Goal: Transaction & Acquisition: Obtain resource

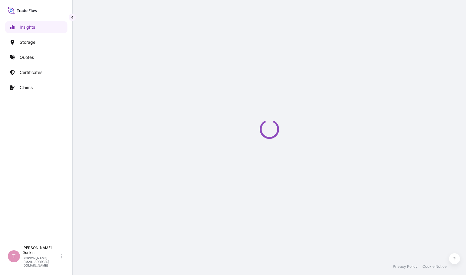
select select "2025"
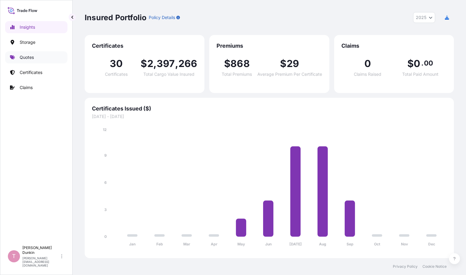
click at [23, 58] on p "Quotes" at bounding box center [27, 57] width 14 height 6
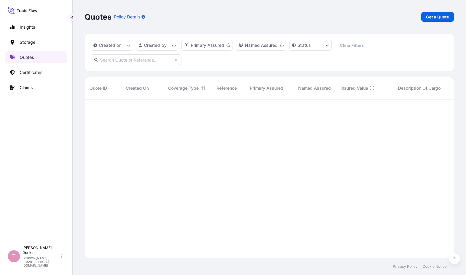
scroll to position [158, 364]
click at [438, 18] on p "Get a Quote" at bounding box center [437, 17] width 23 height 6
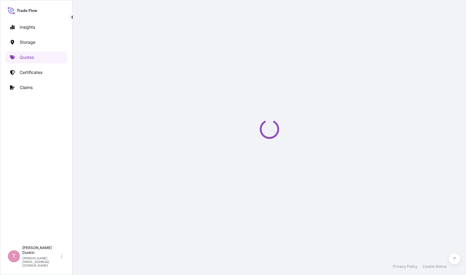
select select "Water"
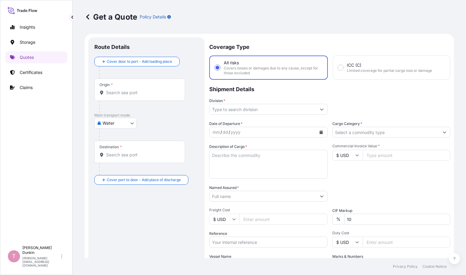
scroll to position [10, 0]
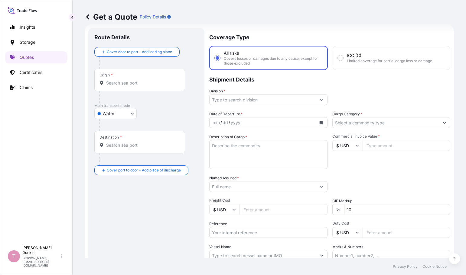
click at [320, 99] on icon "Show suggestions" at bounding box center [322, 100] width 4 height 4
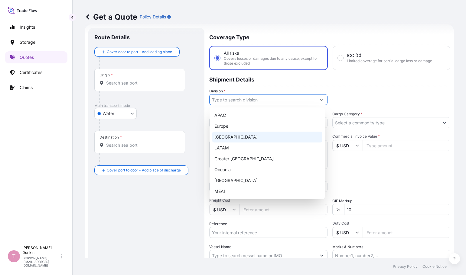
click at [238, 139] on div "[GEOGRAPHIC_DATA]" at bounding box center [267, 137] width 110 height 11
type input "[GEOGRAPHIC_DATA]"
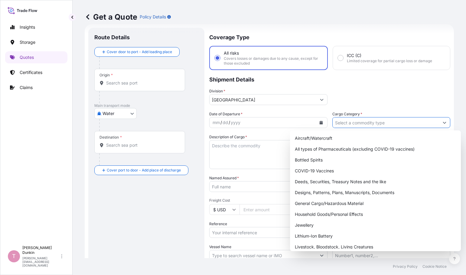
click at [443, 124] on icon "Show suggestions" at bounding box center [444, 123] width 3 height 2
click at [295, 204] on div "General Cargo/Hazardous Material" at bounding box center [375, 203] width 166 height 11
type input "General Cargo/Hazardous Material"
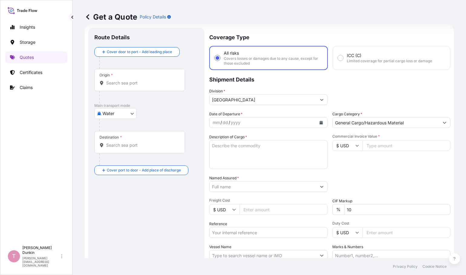
click at [319, 122] on icon "Calendar" at bounding box center [321, 123] width 4 height 4
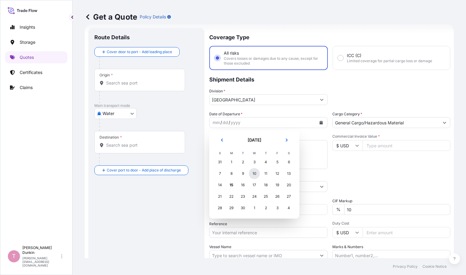
click at [253, 175] on div "10" at bounding box center [254, 173] width 11 height 11
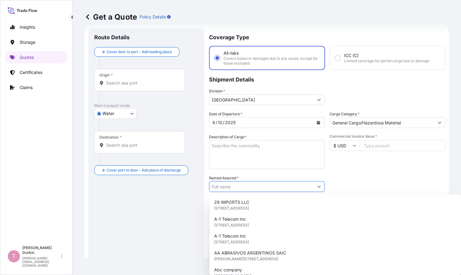
click at [320, 187] on button "Show suggestions" at bounding box center [319, 186] width 11 height 11
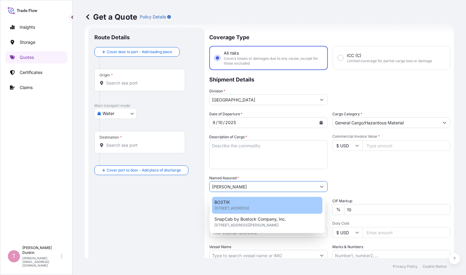
click at [218, 202] on span "BOSTIK" at bounding box center [221, 202] width 15 height 6
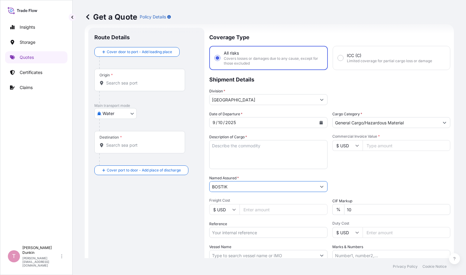
type input "BOSTIK"
paste input "US10020856924"
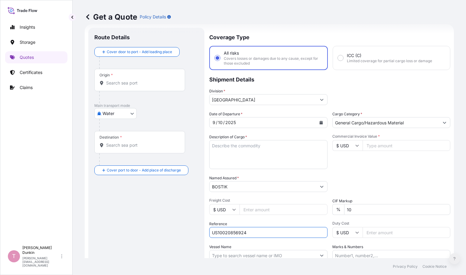
type input "US10020856924"
click at [215, 146] on textarea "Description of Cargo *" at bounding box center [268, 154] width 118 height 29
paste textarea "51"
click at [224, 146] on textarea "51" at bounding box center [268, 154] width 118 height 29
paste textarea "DRUMS LOADED ONTO 10 PALLETS LOADED INTO 1 40' CONTAINER(S) ADCOTE(TM) [PHONE_N…"
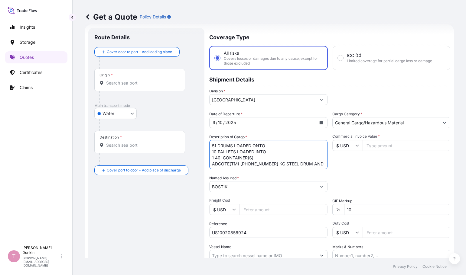
scroll to position [4, 0]
click at [213, 165] on textarea "51 DRUMS LOADED ONTO 10 PALLETS LOADED INTO 1 40' CONTAINER(S) ADCOTE(TM) [PHON…" at bounding box center [268, 154] width 118 height 29
paste textarea "4"
click at [299, 160] on textarea "51 DRUMS LOADED ONTO 10 PALLETS LOADED INTO 1 40' CONTAINER(S) ADCOTE(TM) [PHON…" at bounding box center [268, 154] width 118 height 29
paste textarea "UNITED STATES UN1133 ADHESIVES, 3, II IMDG UN1133 ADHESIVES, 3, II, (- 4.44 #C …"
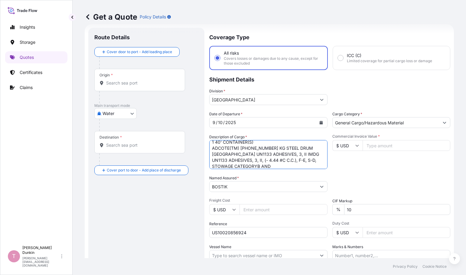
scroll to position [25, 0]
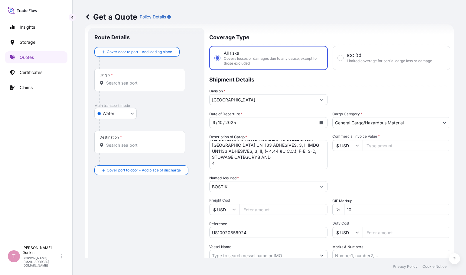
click at [230, 164] on textarea "51 DRUMS LOADED ONTO 10 PALLETS LOADED INTO 1 40' CONTAINER(S) ADCOTE(TM) [PHON…" at bounding box center [268, 154] width 118 height 29
paste textarea "DRUMS LOADED ONTO 6 PALLETS LOADED INTO 1 40' CONTAINER(S) COREACTANT 9L7 215 K…"
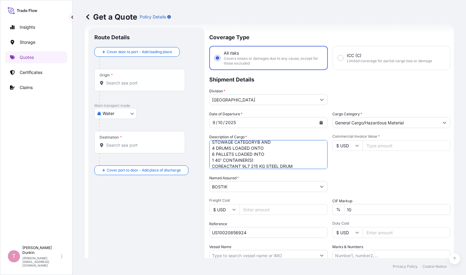
click at [298, 166] on textarea "51 DRUMS LOADED ONTO 10 PALLETS LOADED INTO 1 40' CONTAINER(S) ADCOTE(TM) [PHON…" at bounding box center [268, 154] width 118 height 29
paste textarea "UNITED STATES UN1866 RESIN SOLUTION, 3, III IMDG UN1866 RESIN SOLUTION, 3, III,…"
type textarea "51 DRUMS LOADED ONTO 10 PALLETS LOADED INTO 1 40' CONTAINER(S) ADCOTE(TM) [PHON…"
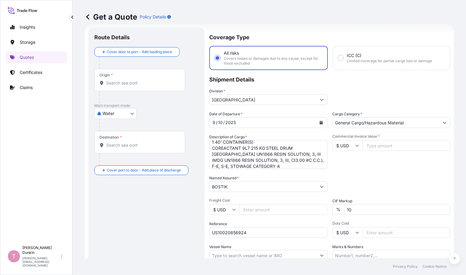
click at [381, 146] on input "Commercial Invoice Value *" at bounding box center [406, 145] width 88 height 11
type input "134927.64"
click at [392, 169] on div "Date of Departure * [DATE] Cargo Category * General Cargo/Hazardous Material De…" at bounding box center [329, 186] width 241 height 150
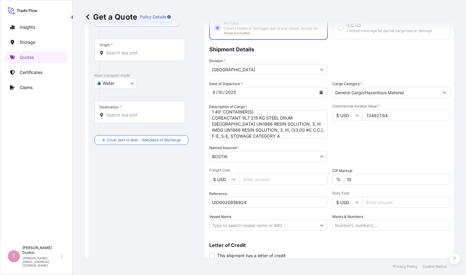
click at [214, 223] on input "Vessel Name" at bounding box center [262, 225] width 107 height 11
paste input "LEVERKUSEN EXPRESS"
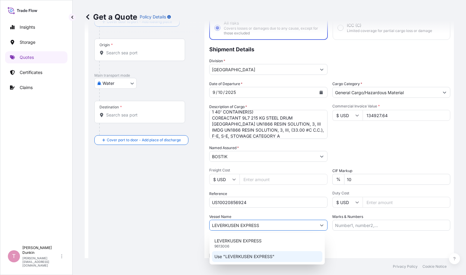
click at [233, 256] on p "Use "LEVERKUSEN EXPRESS"" at bounding box center [244, 257] width 60 height 6
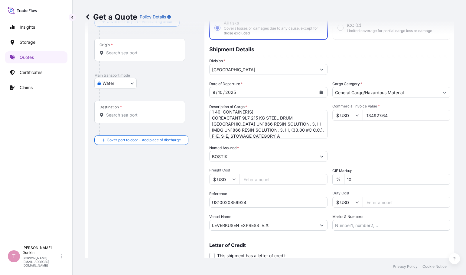
click at [274, 225] on input "LEVERKUSEN EXPRESS V.#:" at bounding box center [262, 225] width 107 height 11
paste input "537W"
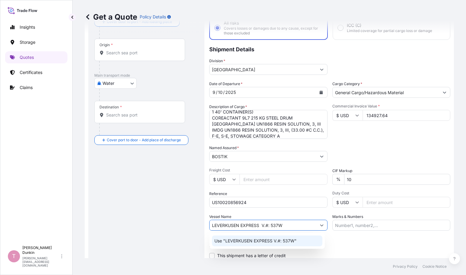
click at [252, 241] on p "Use "LEVERKUSEN EXPRESS V.#: 537W"" at bounding box center [255, 241] width 82 height 6
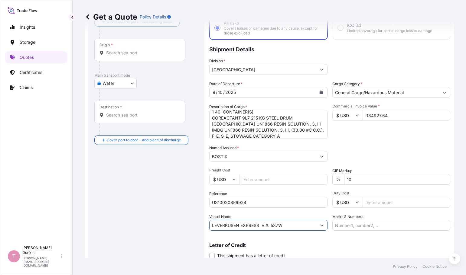
type input "LEVERKUSEN EXPRESS V.#: 537W"
click at [114, 57] on div "Origin *" at bounding box center [139, 50] width 91 height 22
click at [114, 56] on input "Origin *" at bounding box center [141, 53] width 71 height 6
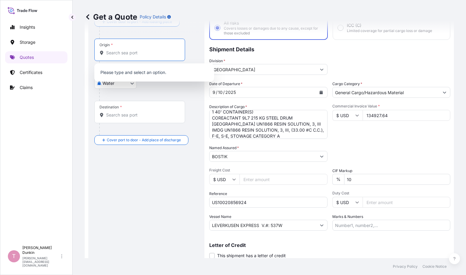
paste input "[GEOGRAPHIC_DATA], [GEOGRAPHIC_DATA]"
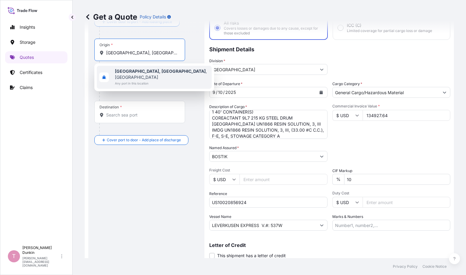
click at [131, 70] on b "[GEOGRAPHIC_DATA], [GEOGRAPHIC_DATA]" at bounding box center [160, 71] width 91 height 5
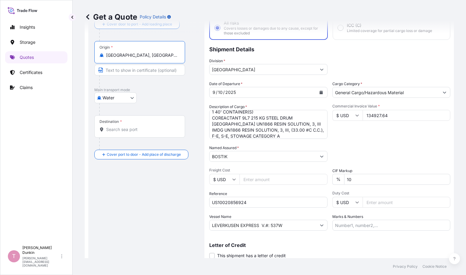
type input "[GEOGRAPHIC_DATA], [GEOGRAPHIC_DATA], [GEOGRAPHIC_DATA]"
click at [116, 127] on input "Destination *" at bounding box center [141, 130] width 71 height 6
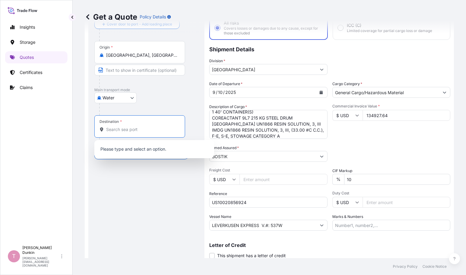
paste input "COLOMBO SEAPORT"
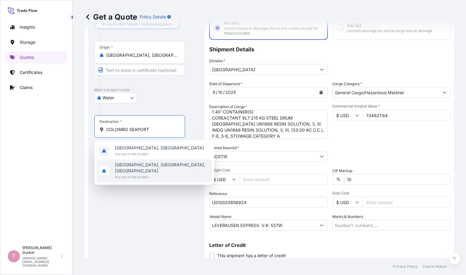
click at [133, 167] on span "[GEOGRAPHIC_DATA], [GEOGRAPHIC_DATA], [GEOGRAPHIC_DATA]" at bounding box center [162, 168] width 94 height 12
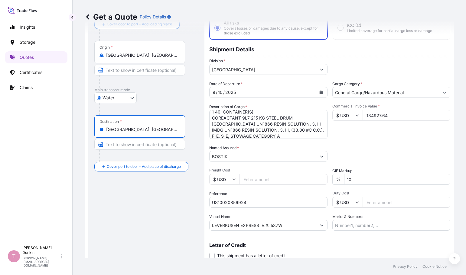
click at [175, 130] on input "[GEOGRAPHIC_DATA], [GEOGRAPHIC_DATA], [GEOGRAPHIC_DATA]" at bounding box center [141, 130] width 71 height 6
drag, startPoint x: 171, startPoint y: 130, endPoint x: 105, endPoint y: 135, distance: 66.4
click at [105, 135] on div "Destination * [GEOGRAPHIC_DATA], [GEOGRAPHIC_DATA], [GEOGRAPHIC_DATA]" at bounding box center [139, 126] width 91 height 22
click at [111, 131] on input "[GEOGRAPHIC_DATA], [GEOGRAPHIC_DATA], [GEOGRAPHIC_DATA]" at bounding box center [141, 130] width 71 height 6
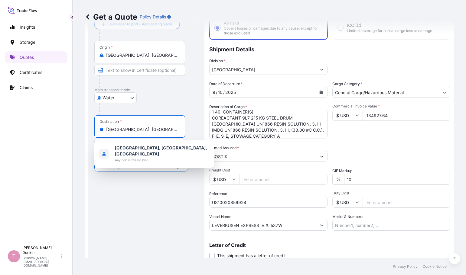
click at [111, 131] on input "[GEOGRAPHIC_DATA], [GEOGRAPHIC_DATA], [GEOGRAPHIC_DATA]" at bounding box center [141, 130] width 71 height 6
click at [162, 126] on div "Destination * [GEOGRAPHIC_DATA], [GEOGRAPHIC_DATA], [GEOGRAPHIC_DATA]" at bounding box center [139, 126] width 91 height 22
click at [162, 127] on input "[GEOGRAPHIC_DATA], [GEOGRAPHIC_DATA], [GEOGRAPHIC_DATA]" at bounding box center [141, 130] width 71 height 6
drag, startPoint x: 171, startPoint y: 129, endPoint x: 96, endPoint y: 134, distance: 75.1
click at [105, 130] on div "[GEOGRAPHIC_DATA], [GEOGRAPHIC_DATA], [GEOGRAPHIC_DATA]" at bounding box center [139, 130] width 80 height 6
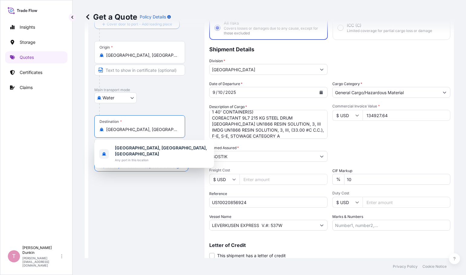
paste input "OLOMBO SEAPORT"
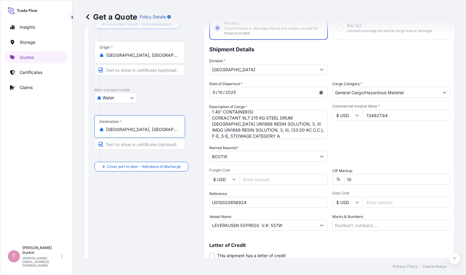
click at [127, 127] on input "[GEOGRAPHIC_DATA], [GEOGRAPHIC_DATA], [GEOGRAPHIC_DATA]" at bounding box center [141, 130] width 71 height 6
drag, startPoint x: 167, startPoint y: 130, endPoint x: 101, endPoint y: 135, distance: 66.4
click at [101, 135] on div "Destination * [GEOGRAPHIC_DATA], [GEOGRAPHIC_DATA], [GEOGRAPHIC_DATA]" at bounding box center [139, 126] width 91 height 22
drag, startPoint x: 108, startPoint y: 135, endPoint x: 110, endPoint y: 131, distance: 5.3
click at [110, 131] on input "[GEOGRAPHIC_DATA], [GEOGRAPHIC_DATA], [GEOGRAPHIC_DATA]" at bounding box center [141, 130] width 71 height 6
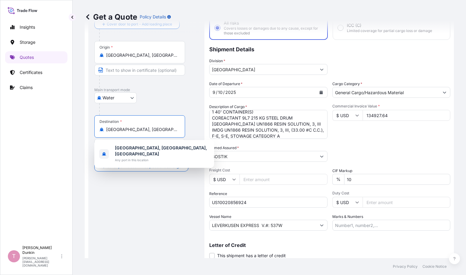
click at [110, 130] on input "[GEOGRAPHIC_DATA], [GEOGRAPHIC_DATA], [GEOGRAPHIC_DATA]" at bounding box center [141, 130] width 71 height 6
drag, startPoint x: 169, startPoint y: 128, endPoint x: 107, endPoint y: 133, distance: 61.8
click at [107, 133] on div "Destination * [GEOGRAPHIC_DATA], [GEOGRAPHIC_DATA], [GEOGRAPHIC_DATA]" at bounding box center [139, 126] width 91 height 22
paste input "OLOMBO SEAPORT"
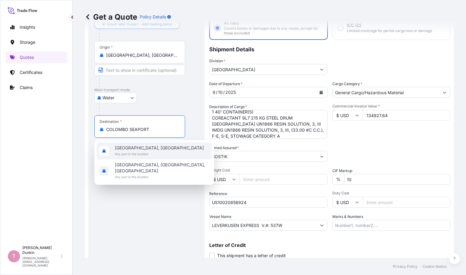
click at [124, 148] on span "[GEOGRAPHIC_DATA], [GEOGRAPHIC_DATA]" at bounding box center [159, 148] width 89 height 6
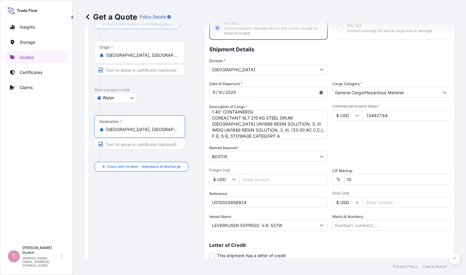
drag, startPoint x: 165, startPoint y: 128, endPoint x: 105, endPoint y: 134, distance: 60.4
click at [105, 134] on div "Destination * [GEOGRAPHIC_DATA], [GEOGRAPHIC_DATA]" at bounding box center [139, 126] width 91 height 22
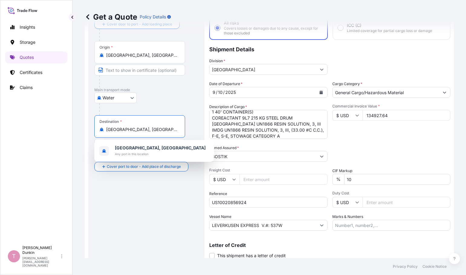
click at [115, 130] on input "[GEOGRAPHIC_DATA], [GEOGRAPHIC_DATA]" at bounding box center [141, 130] width 71 height 6
drag, startPoint x: 166, startPoint y: 131, endPoint x: 98, endPoint y: 131, distance: 68.0
click at [98, 131] on div "Destination * [GEOGRAPHIC_DATA], [GEOGRAPHIC_DATA]" at bounding box center [139, 126] width 91 height 22
paste input "OLOMBO SEAPORT"
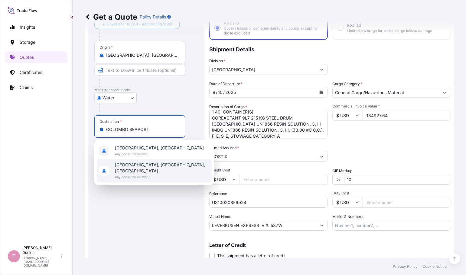
click at [130, 166] on span "[GEOGRAPHIC_DATA], [GEOGRAPHIC_DATA], [GEOGRAPHIC_DATA]" at bounding box center [162, 168] width 94 height 12
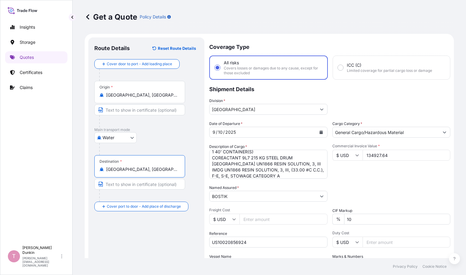
scroll to position [61, 0]
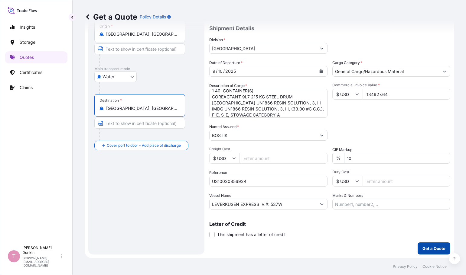
type input "[GEOGRAPHIC_DATA], [GEOGRAPHIC_DATA], [GEOGRAPHIC_DATA]"
click at [430, 249] on p "Get a Quote" at bounding box center [433, 249] width 23 height 6
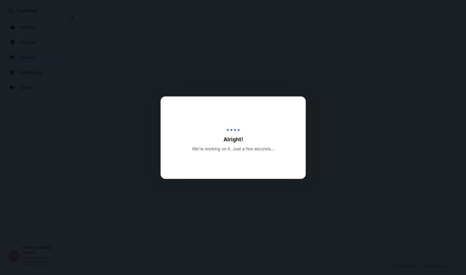
select select "Water"
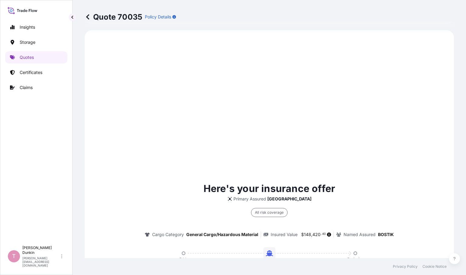
scroll to position [507, 0]
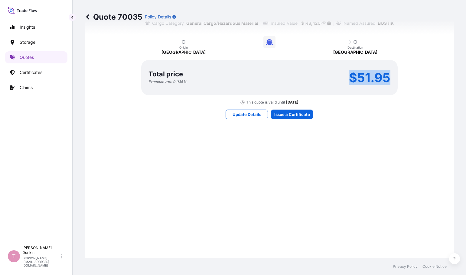
drag, startPoint x: 347, startPoint y: 77, endPoint x: 386, endPoint y: 80, distance: 39.4
click at [395, 78] on div "Total price Premium rate 0.035 % $51.95" at bounding box center [269, 77] width 256 height 35
copy p "$51.95"
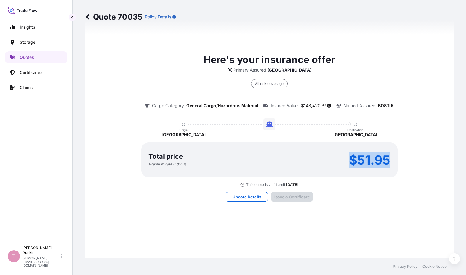
scroll to position [873, 0]
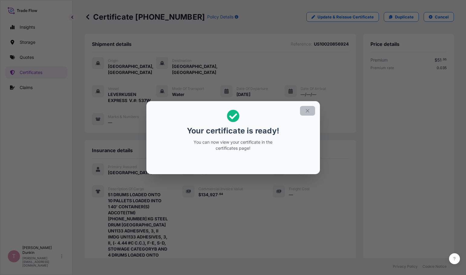
click at [306, 111] on icon "button" at bounding box center [307, 110] width 5 height 5
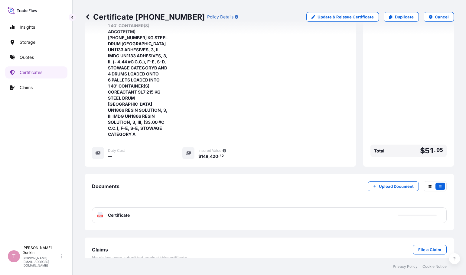
scroll to position [197, 0]
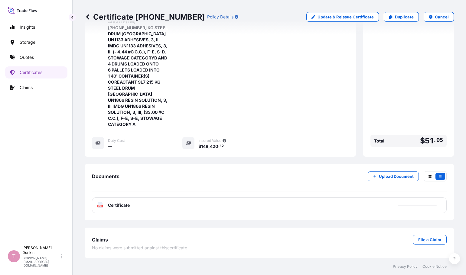
click at [99, 207] on text "PDF" at bounding box center [100, 206] width 4 height 2
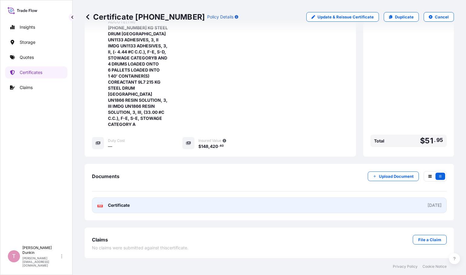
click at [102, 205] on text "PDF" at bounding box center [100, 206] width 4 height 2
